Goal: Transaction & Acquisition: Purchase product/service

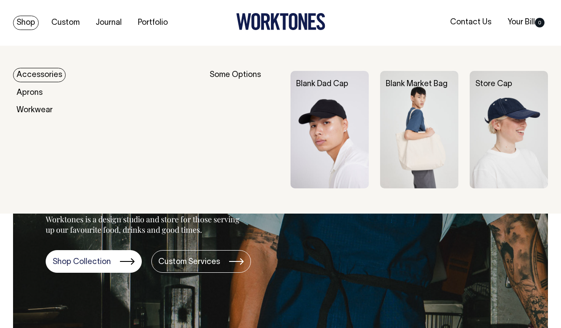
click at [33, 28] on link "Shop" at bounding box center [26, 23] width 26 height 14
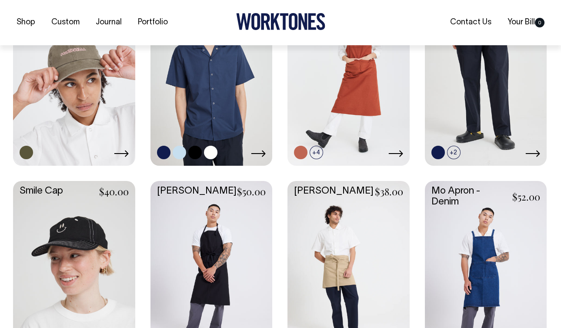
click at [202, 88] on link at bounding box center [211, 73] width 122 height 181
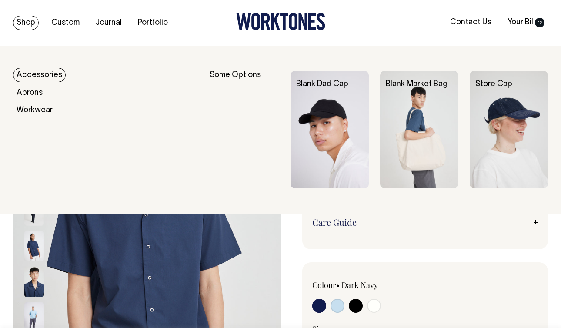
click at [28, 24] on link "Shop" at bounding box center [26, 23] width 26 height 14
